Goal: Navigation & Orientation: Understand site structure

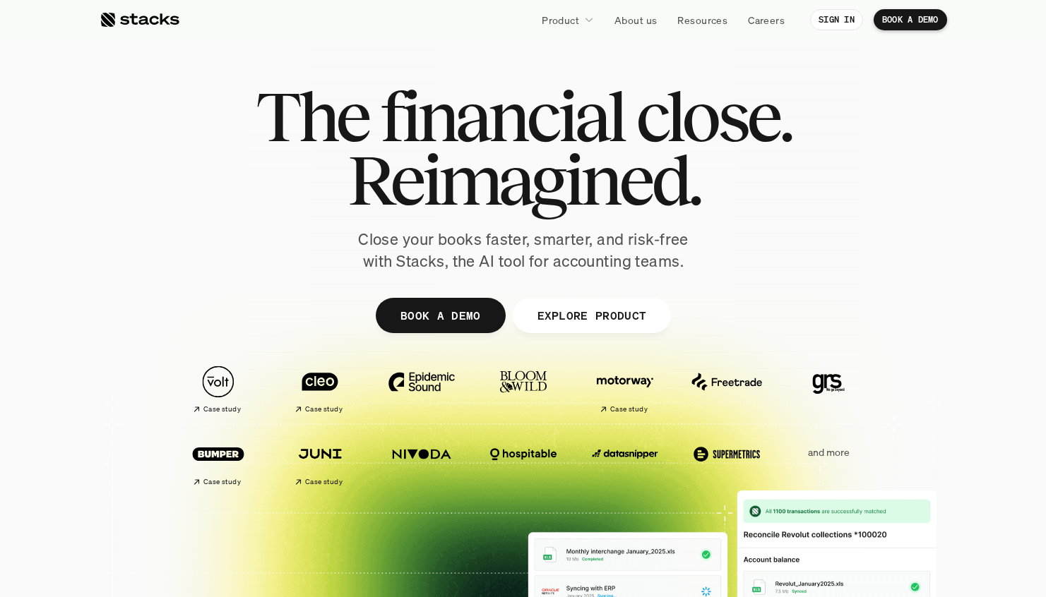
click at [134, 280] on div at bounding box center [523, 346] width 847 height 636
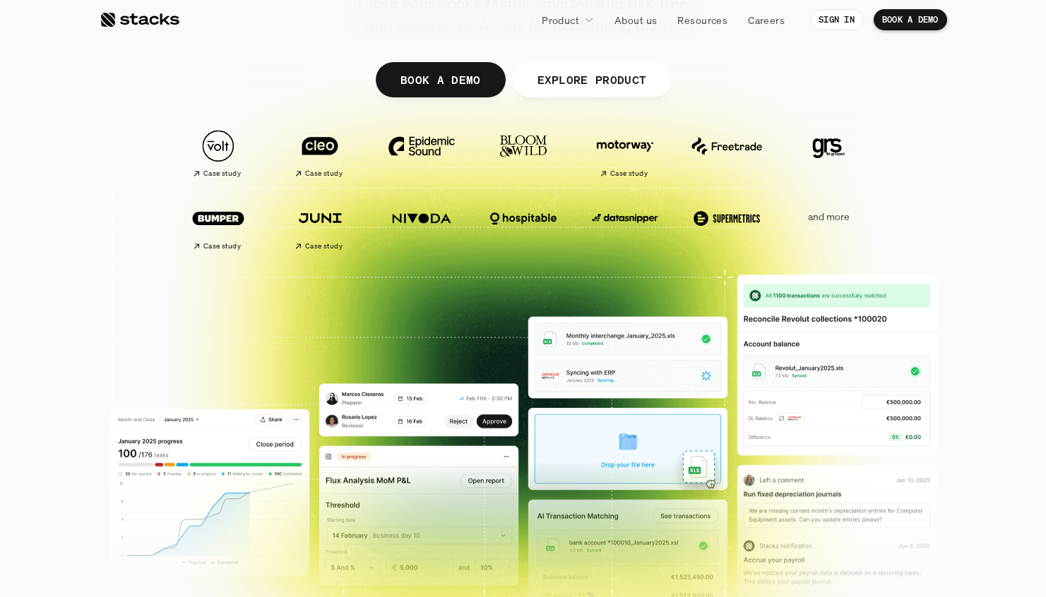
scroll to position [253, 0]
